Goal: Task Accomplishment & Management: Complete application form

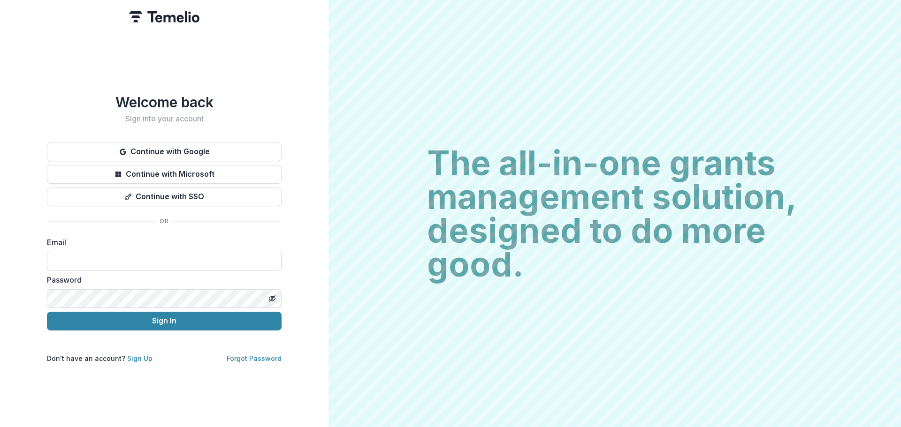
click at [159, 258] on input at bounding box center [164, 261] width 235 height 19
click at [165, 255] on input at bounding box center [164, 261] width 235 height 19
type input "**********"
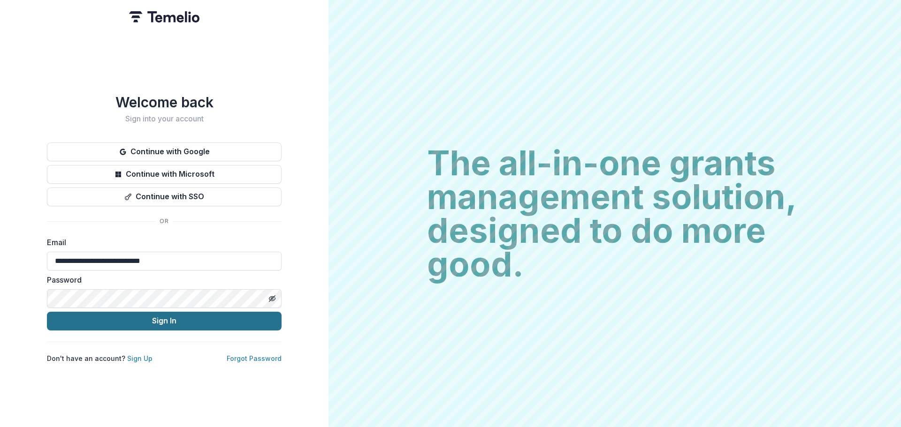
click at [145, 322] on button "Sign In" at bounding box center [164, 321] width 235 height 19
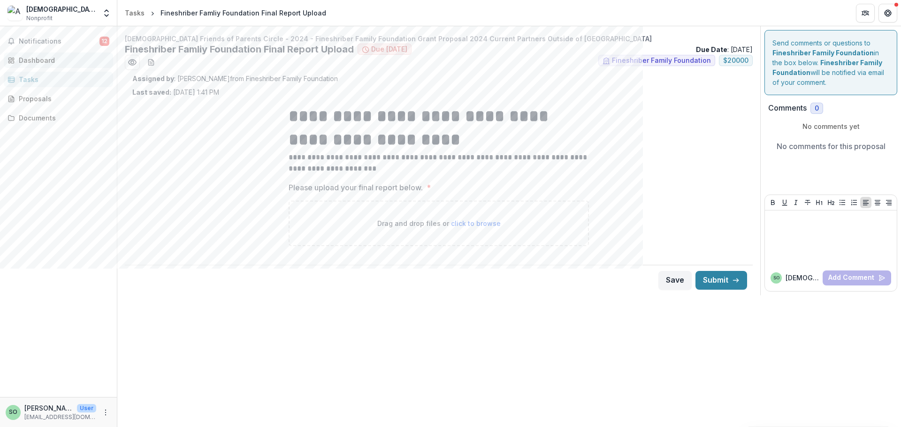
click at [44, 53] on link "Dashboard" at bounding box center [58, 60] width 109 height 15
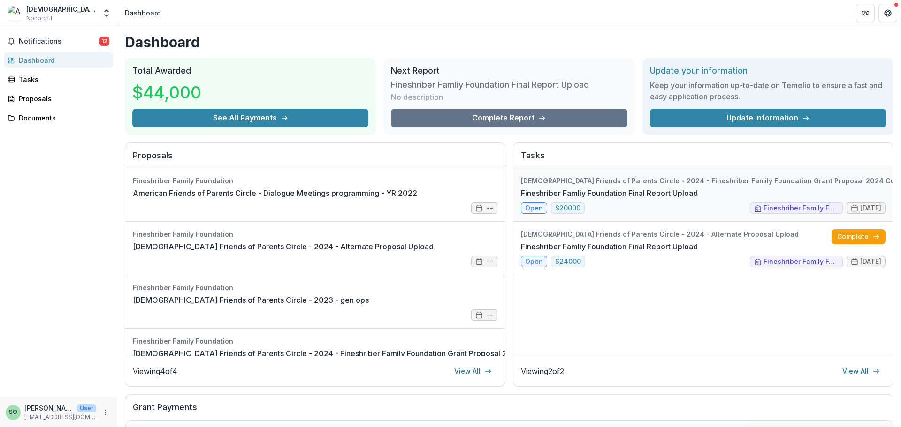
click at [665, 199] on link "Fineshriber Famliy Foundation Final Report Upload" at bounding box center [609, 193] width 177 height 11
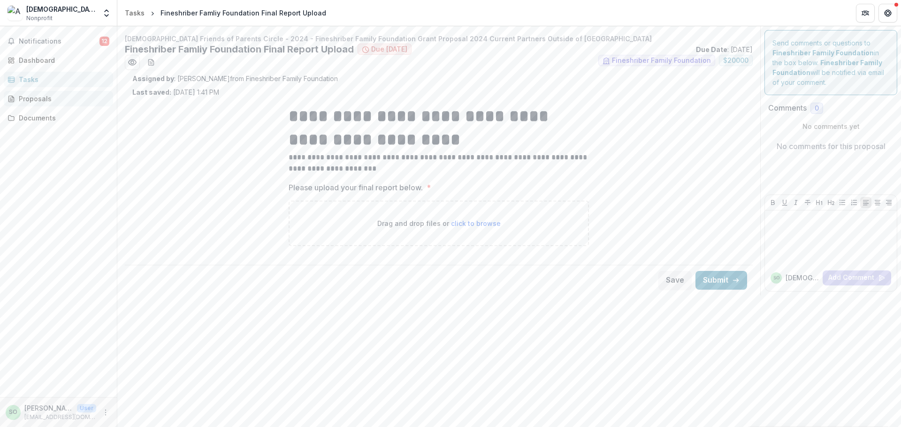
click at [53, 100] on div "Proposals" at bounding box center [62, 99] width 87 height 10
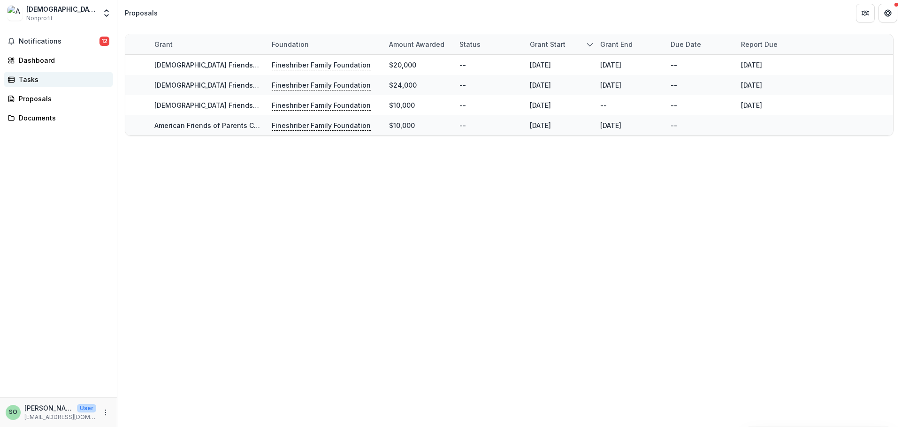
click at [50, 85] on link "Tasks" at bounding box center [58, 79] width 109 height 15
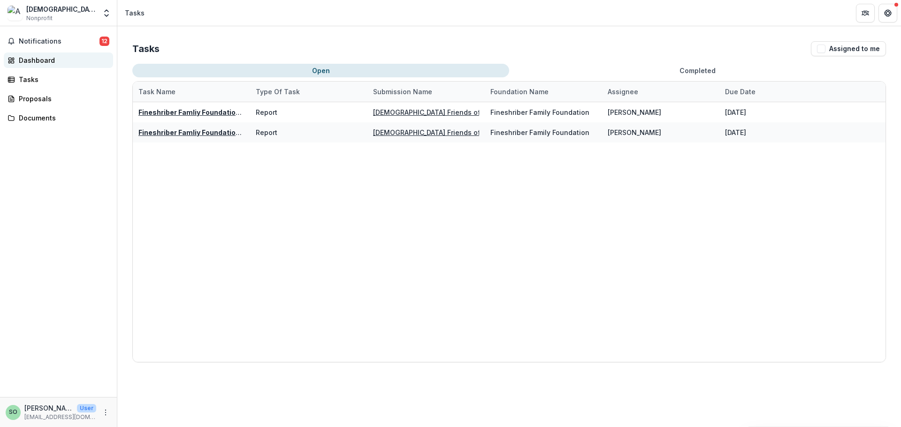
click at [47, 60] on div "Dashboard" at bounding box center [62, 60] width 87 height 10
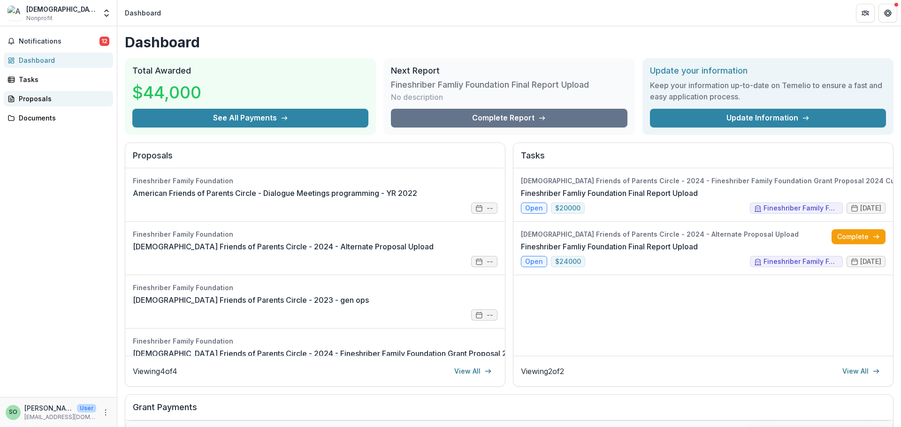
click at [38, 99] on div "Proposals" at bounding box center [62, 99] width 87 height 10
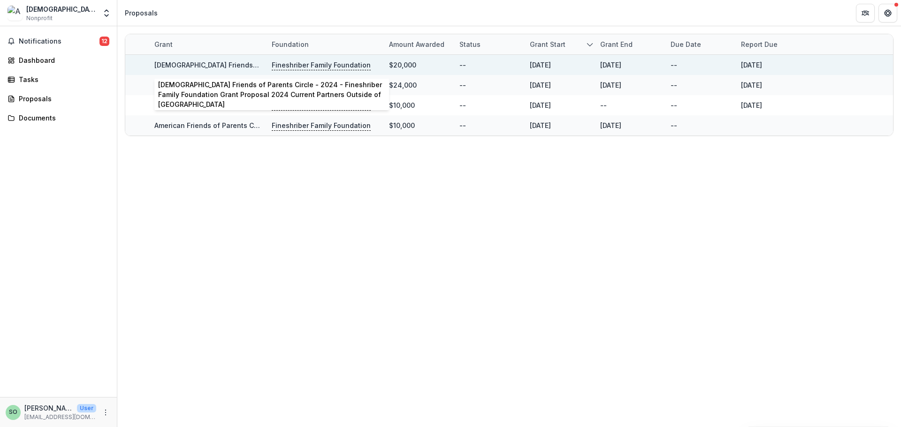
click at [224, 68] on link "American Friends of Parents Circle - 2024 - Fineshriber Family Foundation Grant…" at bounding box center [412, 65] width 517 height 8
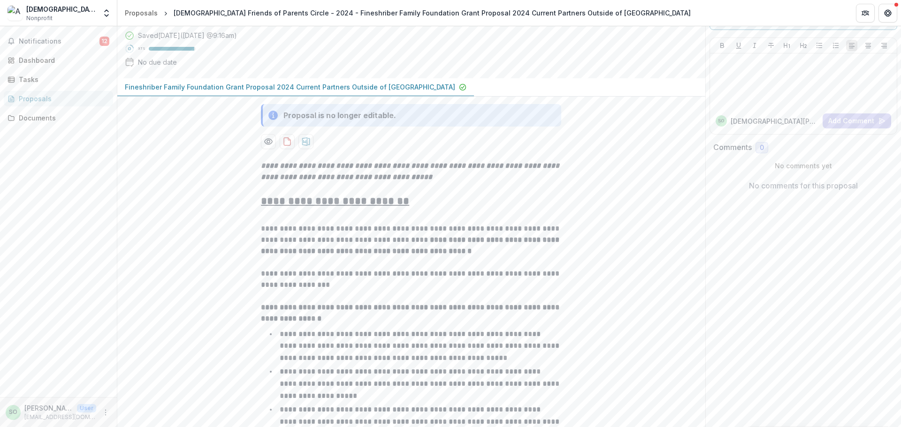
scroll to position [106, 0]
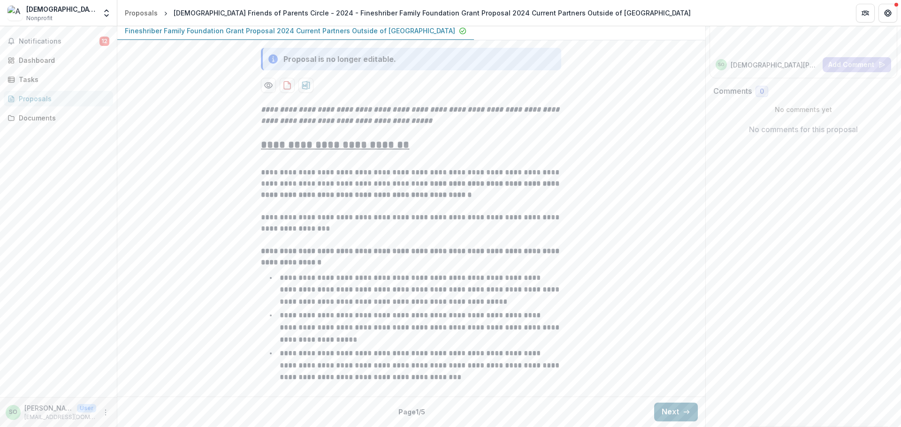
click at [682, 413] on icon "button" at bounding box center [686, 413] width 8 height 8
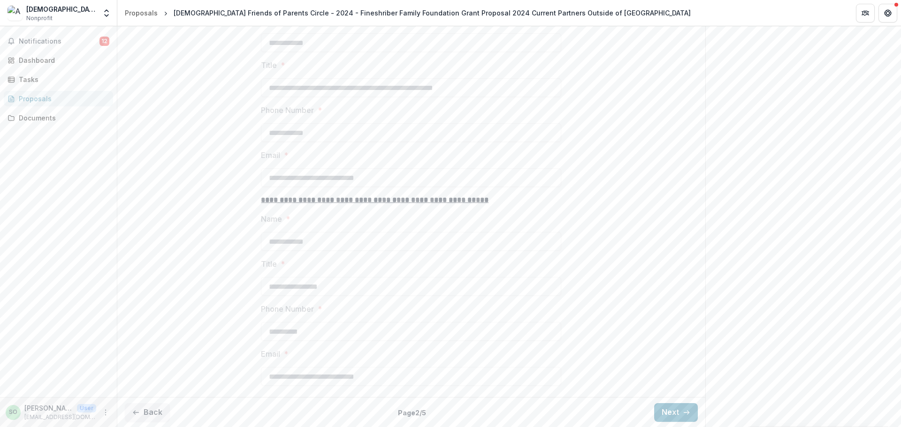
scroll to position [526, 0]
click at [679, 415] on button "Next" at bounding box center [676, 412] width 44 height 19
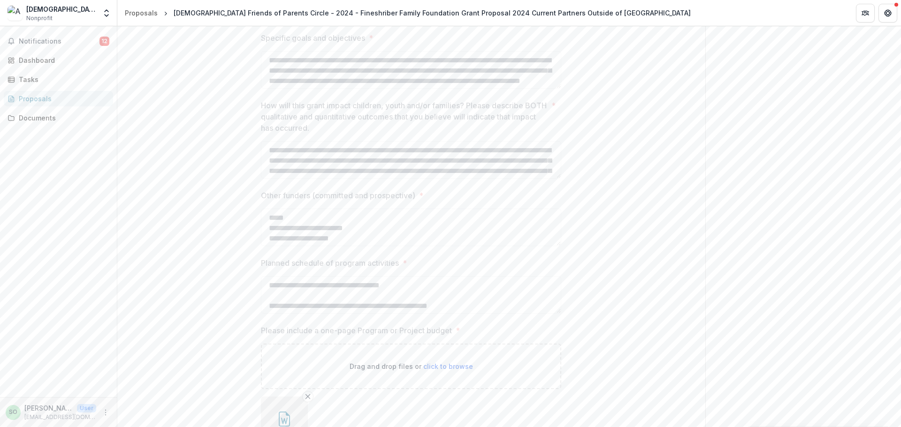
scroll to position [479, 0]
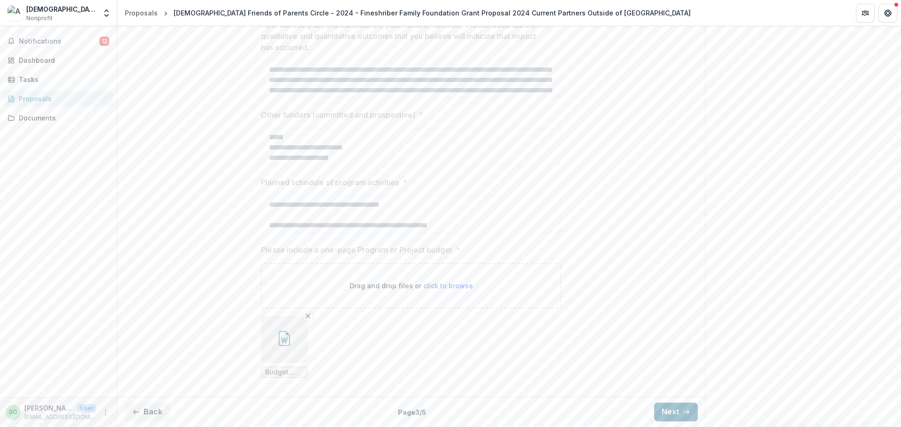
click at [683, 414] on icon "button" at bounding box center [686, 413] width 8 height 8
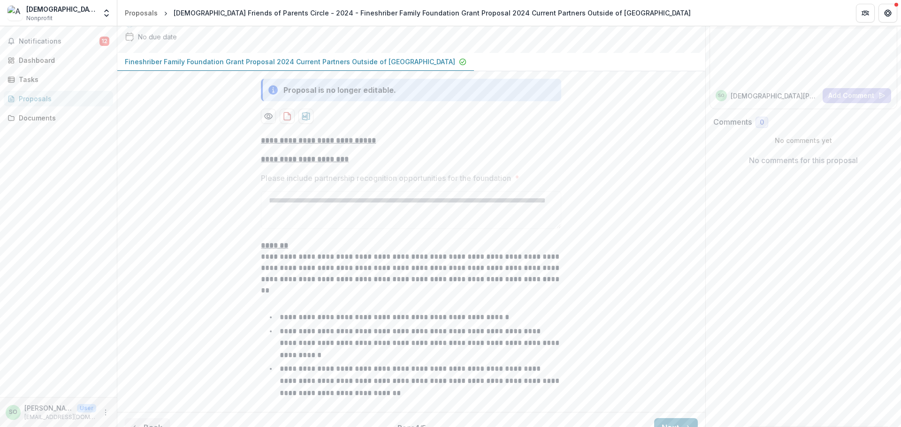
scroll to position [78, 0]
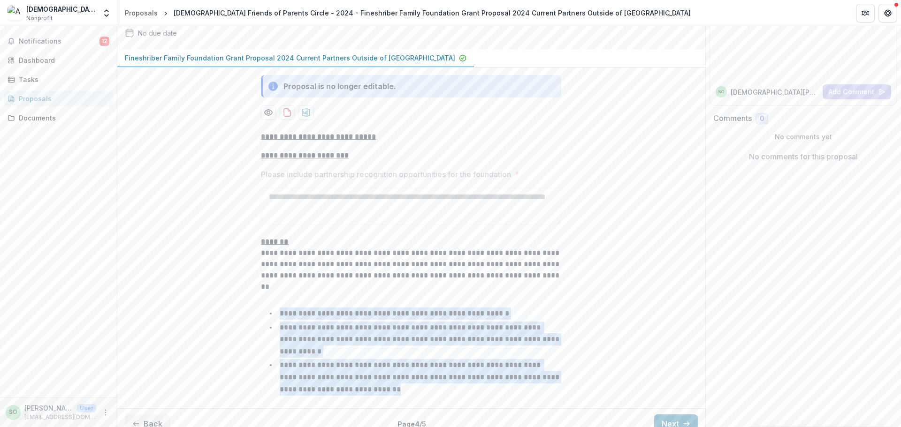
drag, startPoint x: 280, startPoint y: 314, endPoint x: 485, endPoint y: 372, distance: 213.2
click at [485, 372] on ul "**********" at bounding box center [416, 352] width 289 height 88
copy ul "**********"
click at [676, 415] on button "Next" at bounding box center [676, 424] width 44 height 19
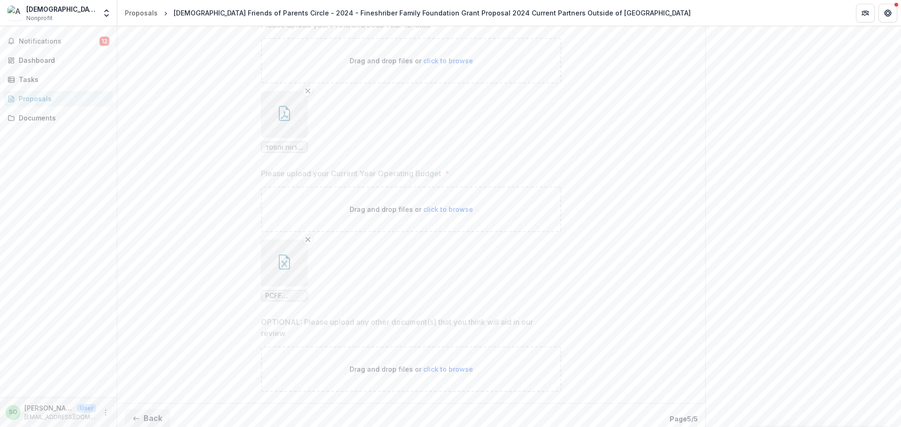
scroll to position [654, 0]
click at [27, 119] on div "Documents" at bounding box center [62, 118] width 87 height 10
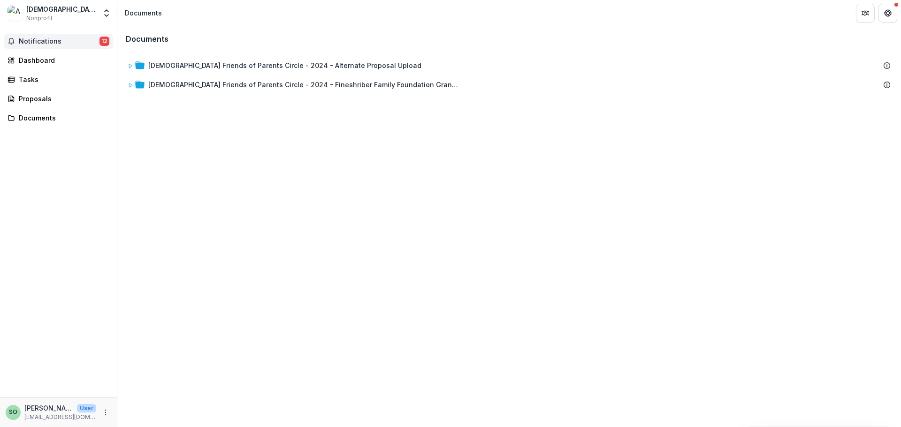
click at [62, 44] on span "Notifications" at bounding box center [59, 42] width 81 height 8
click at [40, 59] on div "Dashboard" at bounding box center [62, 60] width 87 height 10
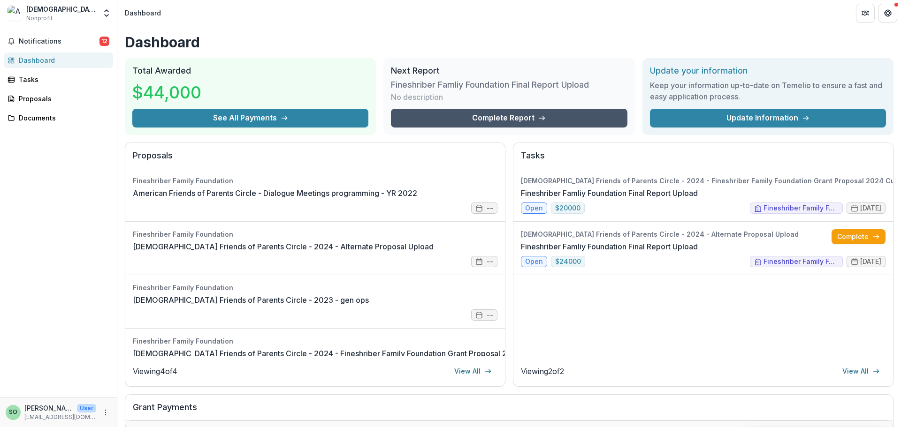
click at [457, 112] on link "Complete Report" at bounding box center [509, 118] width 236 height 19
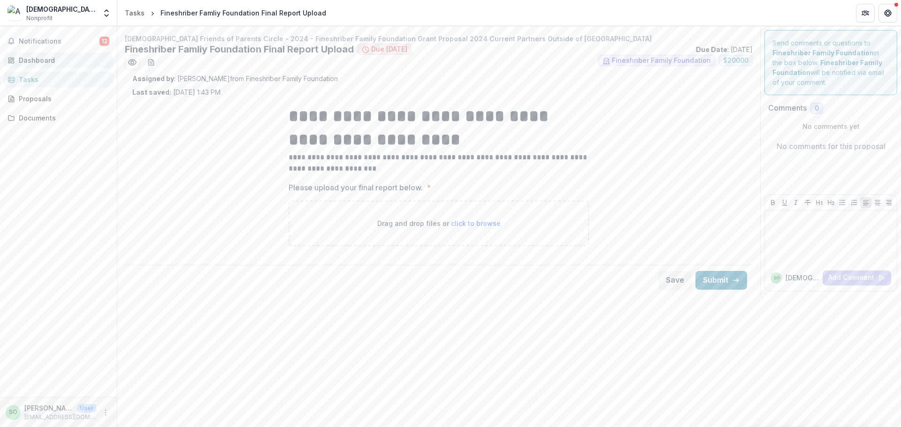
click at [45, 60] on div "Dashboard" at bounding box center [62, 60] width 87 height 10
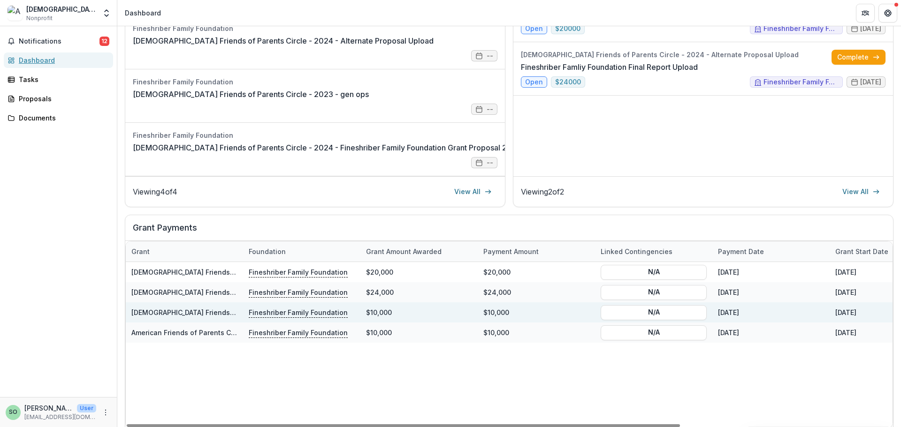
scroll to position [216, 0]
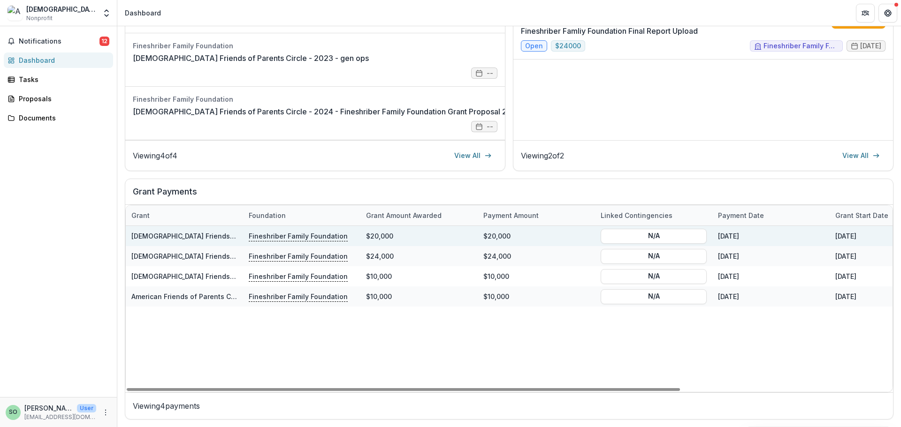
click at [205, 234] on link "American Friends of Parents Circle - 2024 - Fineshriber Family Foundation Grant…" at bounding box center [389, 236] width 517 height 8
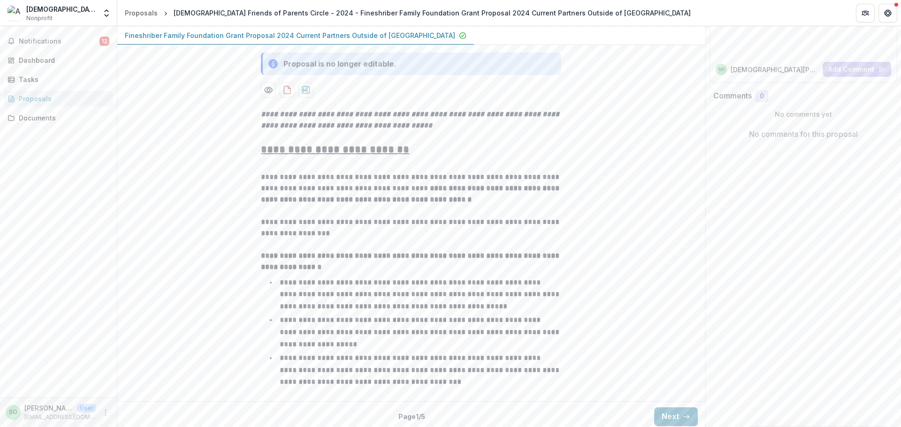
scroll to position [106, 0]
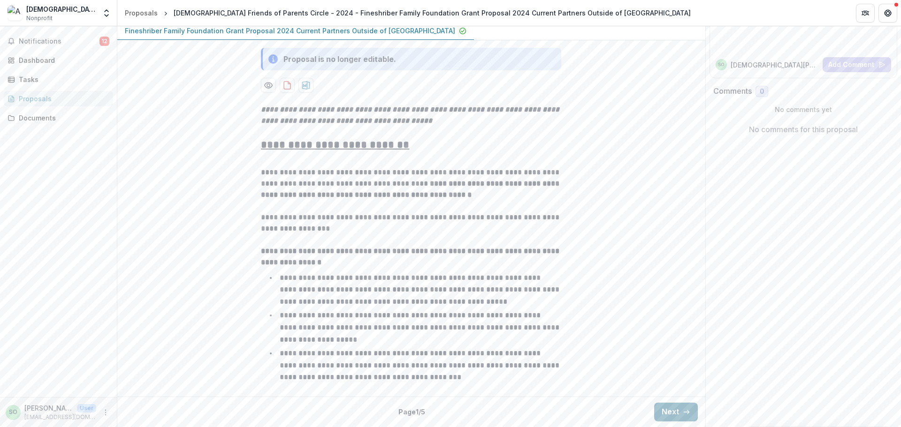
click at [663, 407] on button "Next" at bounding box center [676, 412] width 44 height 19
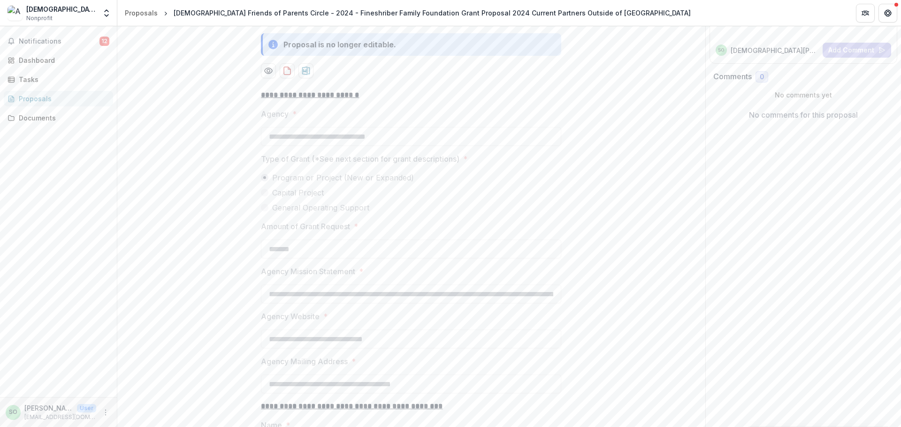
scroll to position [121, 0]
click at [38, 64] on div "Dashboard" at bounding box center [62, 60] width 87 height 10
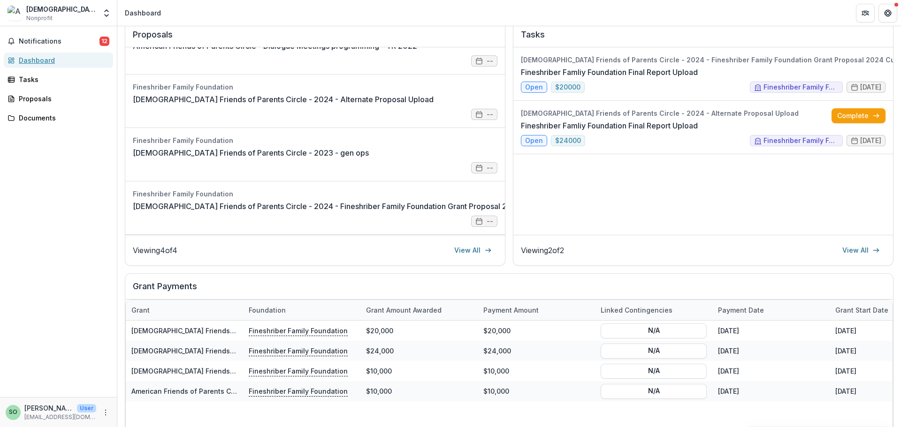
scroll to position [122, 0]
